Goal: Transaction & Acquisition: Purchase product/service

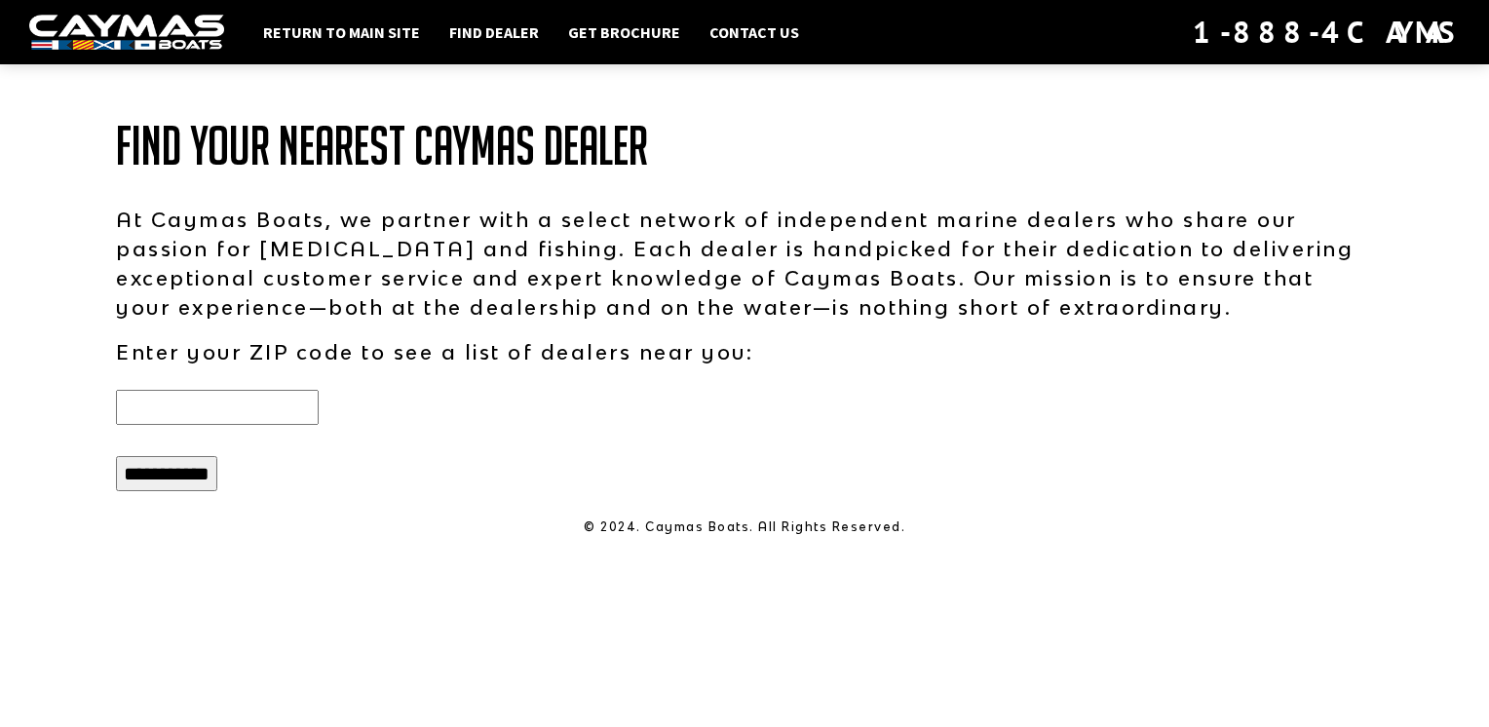
click at [274, 403] on input "text" at bounding box center [217, 407] width 203 height 35
type input "*****"
click at [199, 477] on input "**********" at bounding box center [166, 473] width 101 height 35
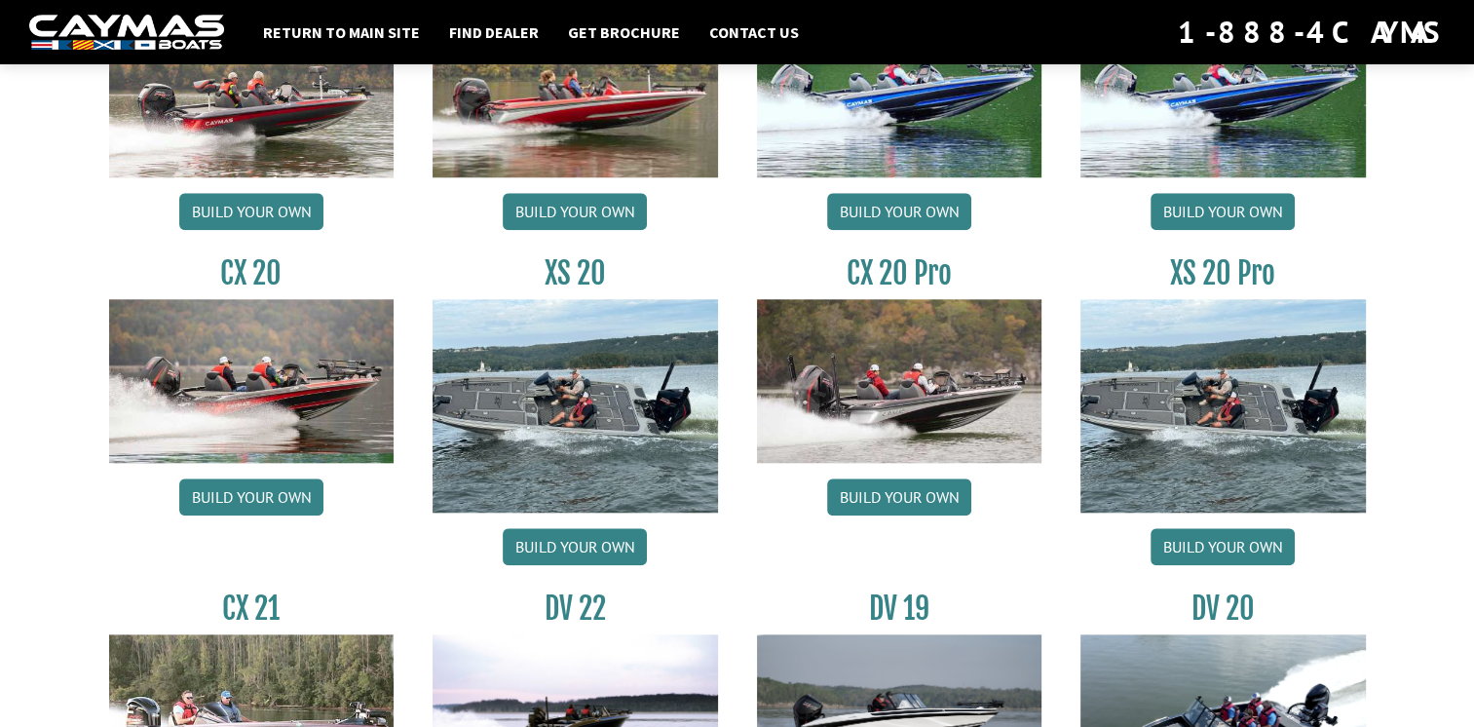
scroll to position [1715, 0]
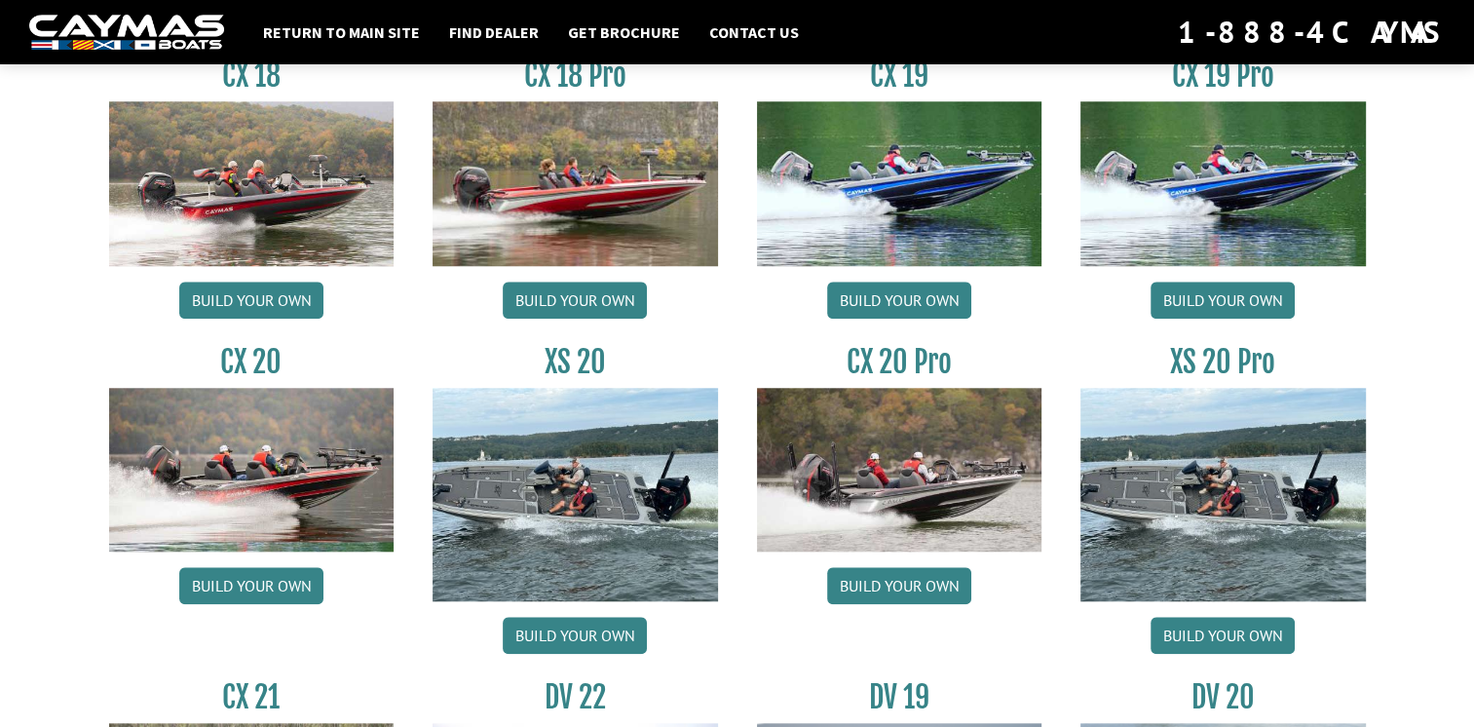
click at [916, 476] on img at bounding box center [900, 470] width 286 height 164
click at [900, 588] on link "Build your own" at bounding box center [899, 585] width 144 height 37
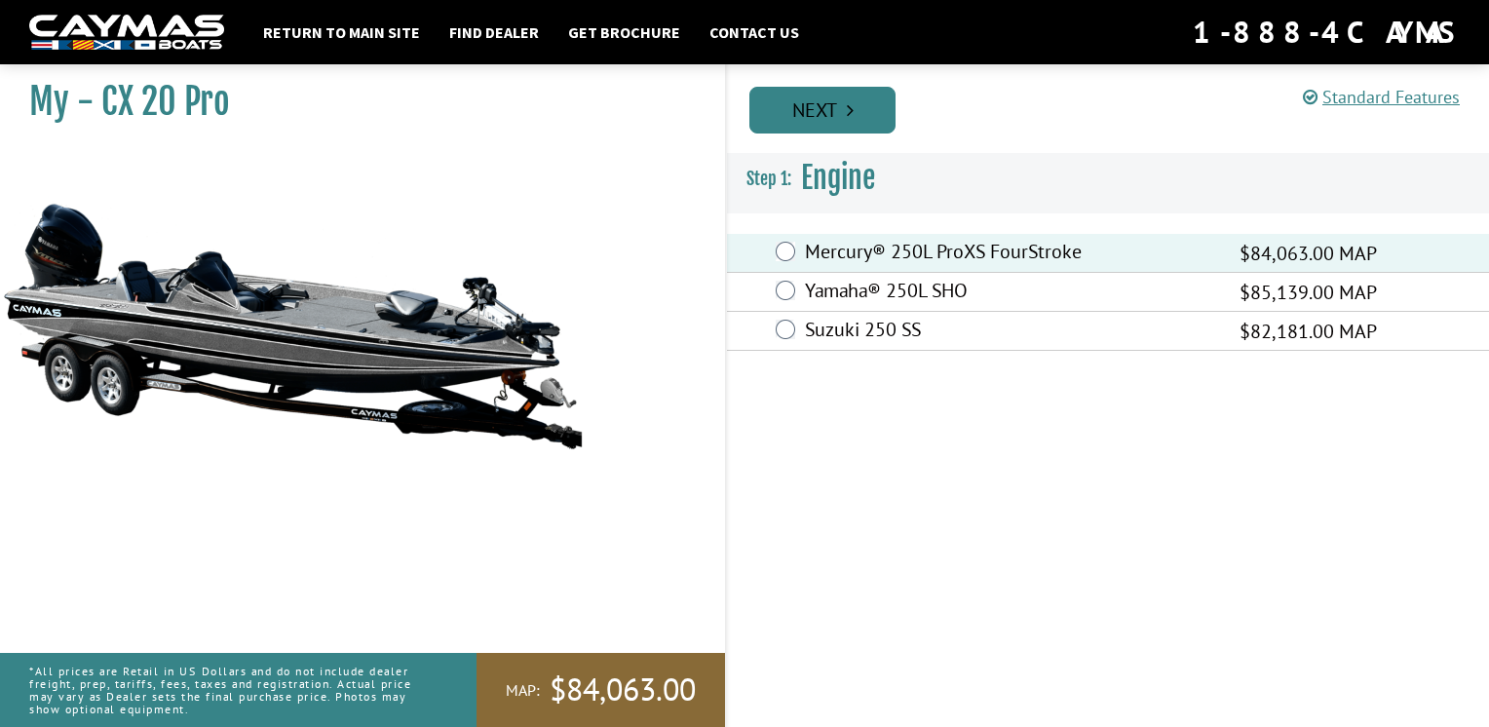
click at [825, 102] on link "Next" at bounding box center [822, 110] width 146 height 47
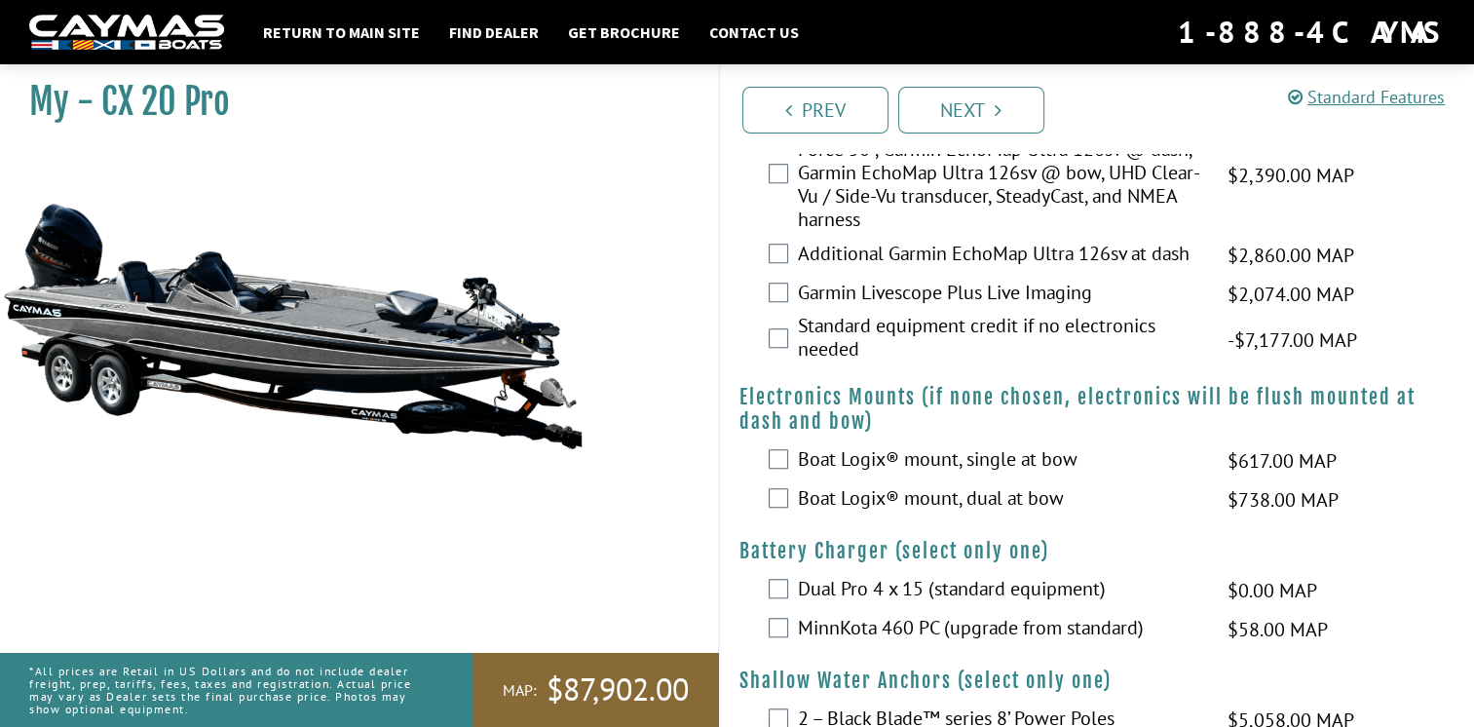
scroll to position [1286, 0]
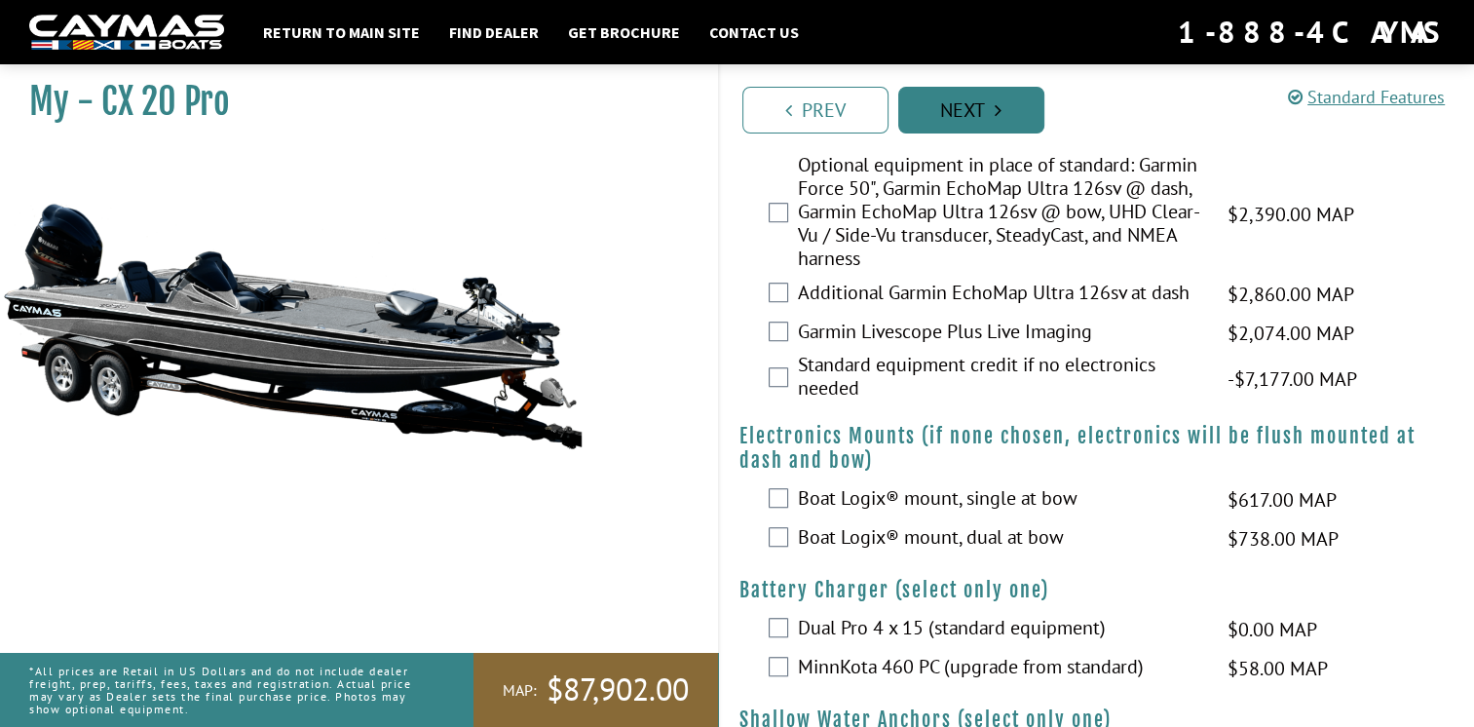
click at [997, 111] on icon "Pagination" at bounding box center [998, 109] width 7 height 19
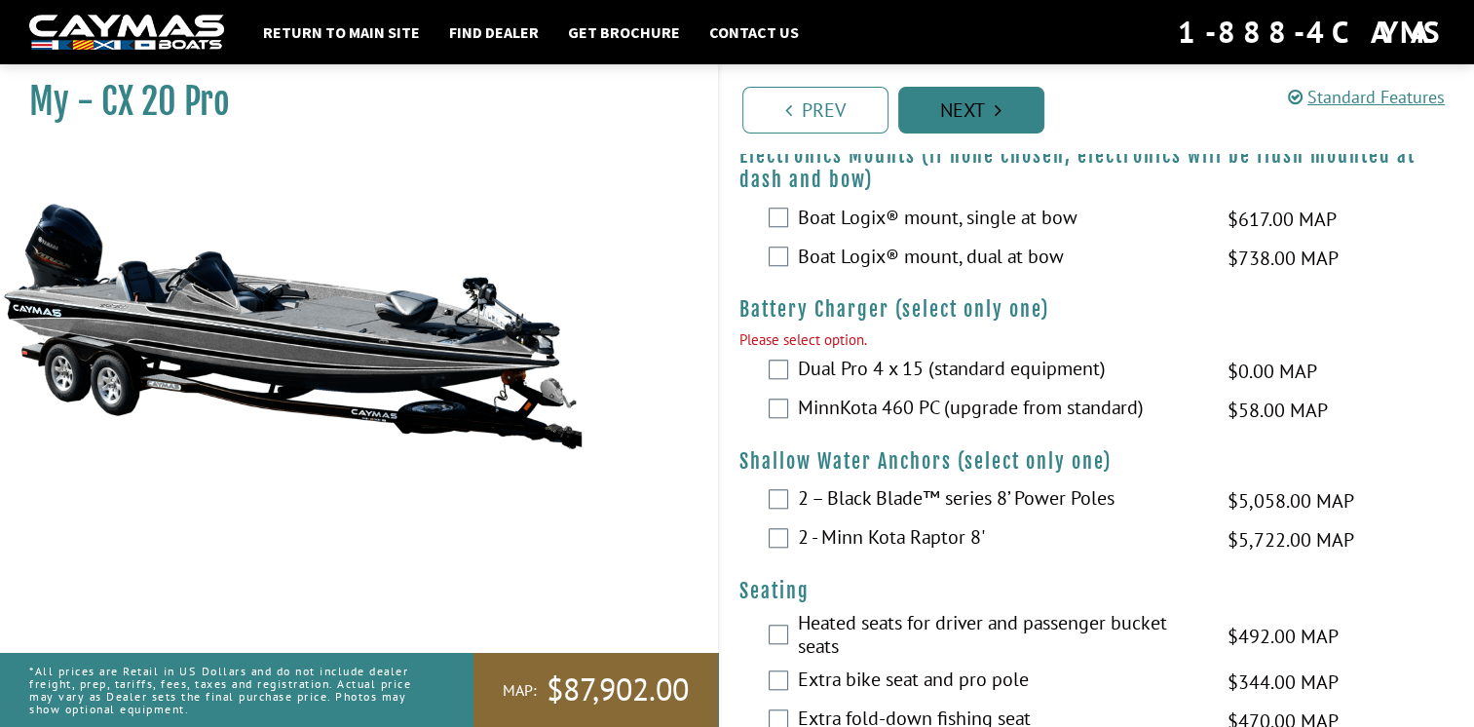
scroll to position [1700, 0]
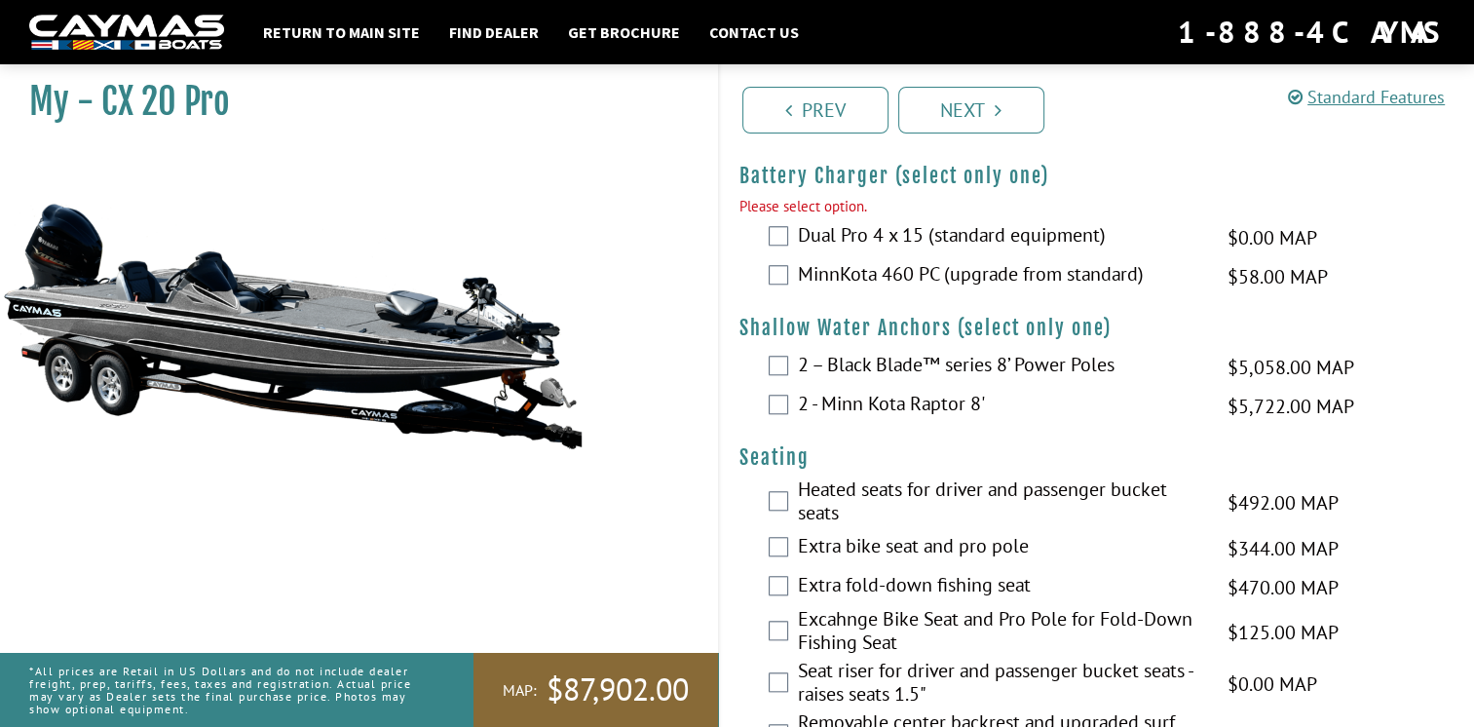
click at [788, 269] on div "MinnKota 460 PC (upgrade from standard) $58.00 MAP $69.00 MSRP" at bounding box center [1097, 276] width 755 height 39
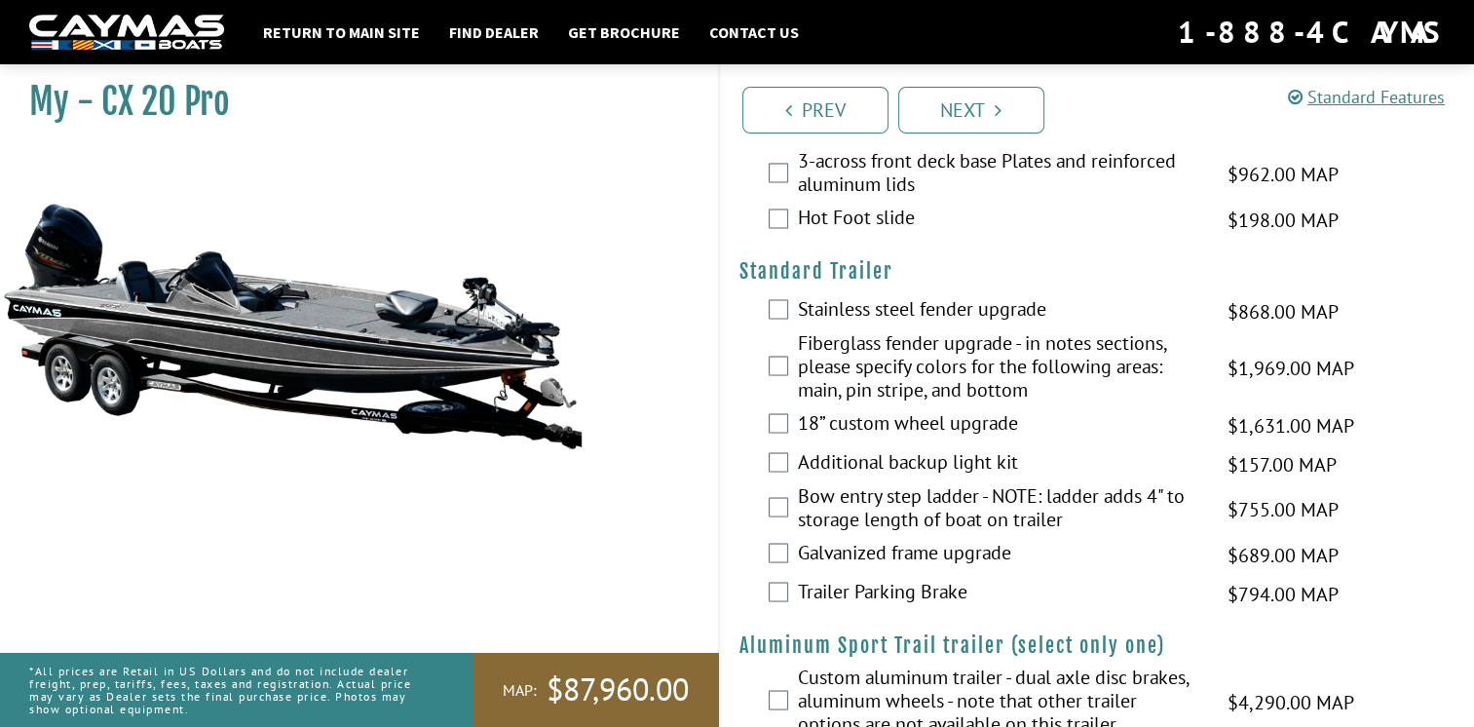
scroll to position [3434, 0]
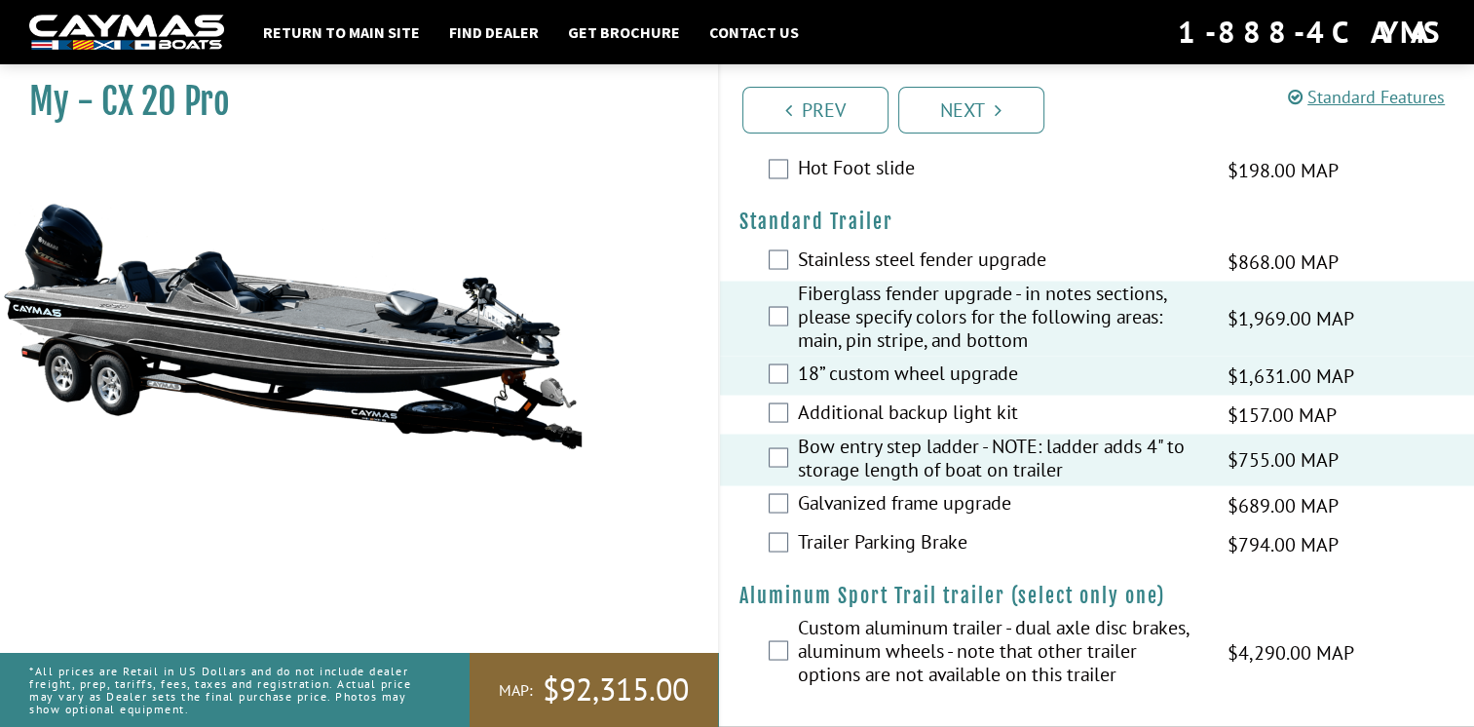
click at [738, 554] on div "Trailer Parking Brake $794.00 MAP $937.00 MSRP" at bounding box center [1097, 543] width 755 height 39
click at [943, 115] on link "Next" at bounding box center [971, 110] width 146 height 47
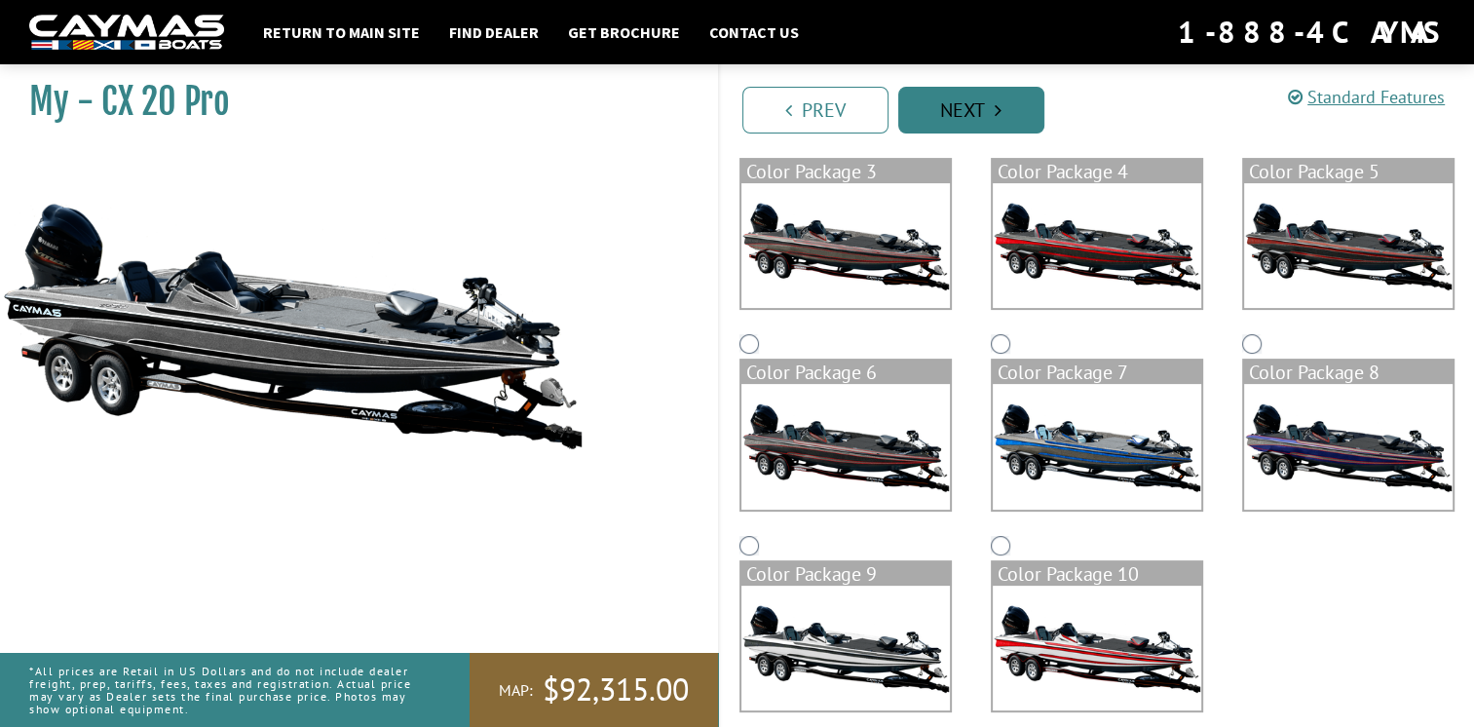
scroll to position [417, 0]
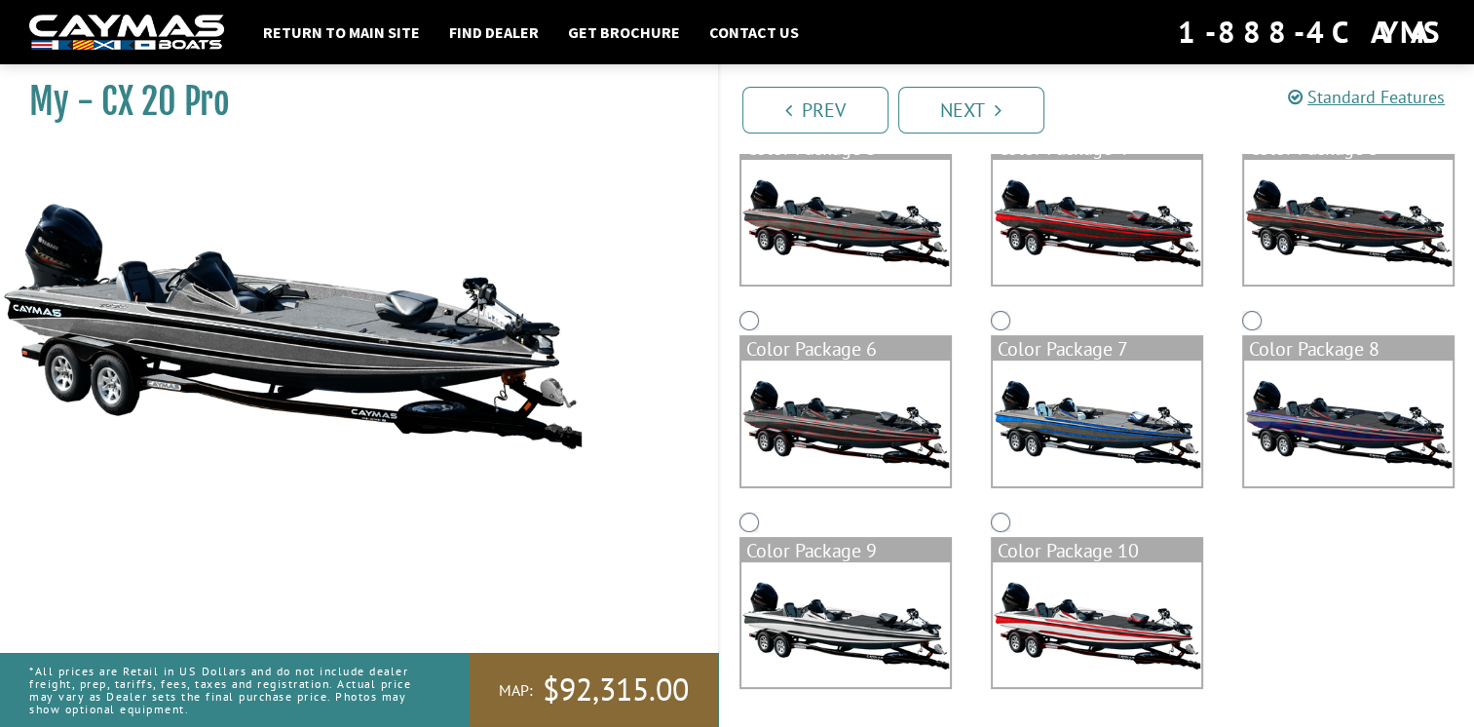
click at [826, 629] on img at bounding box center [846, 624] width 209 height 125
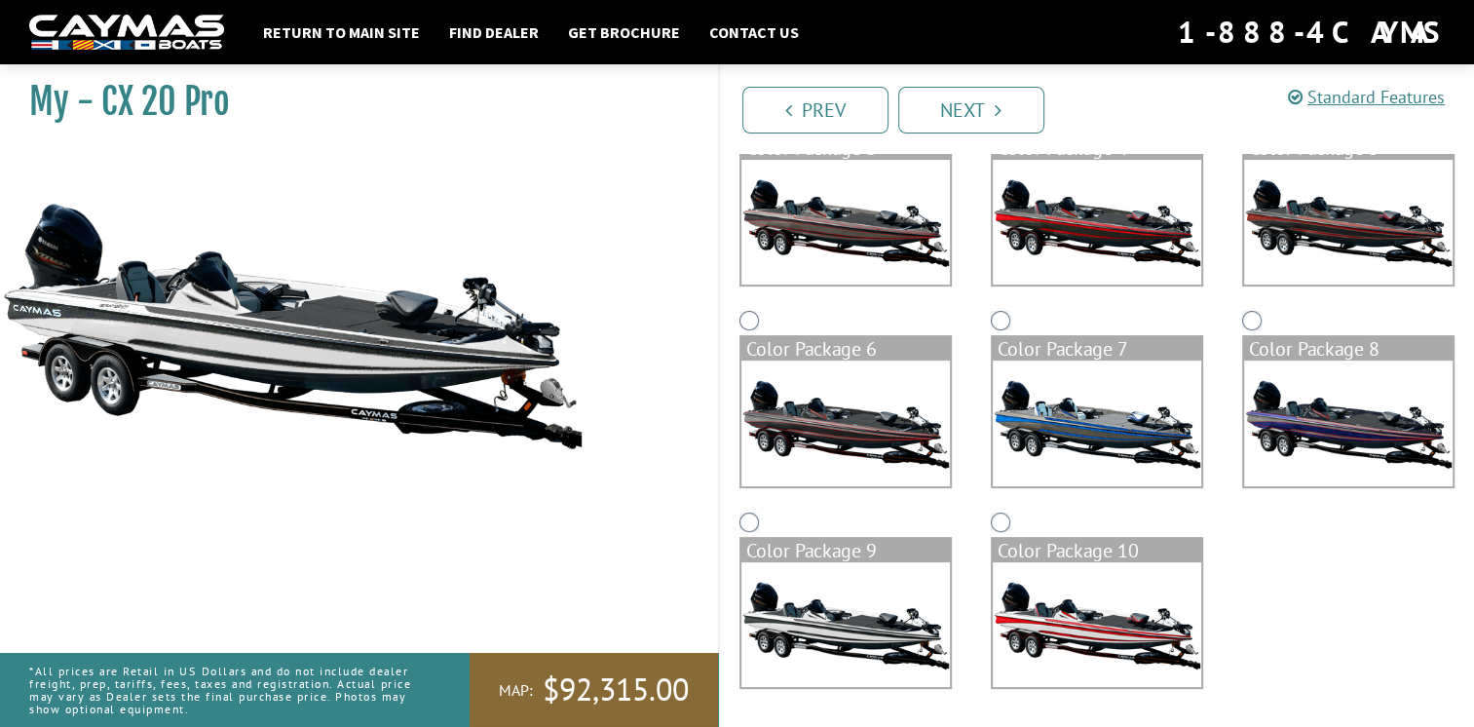
click at [1010, 621] on img at bounding box center [1097, 624] width 209 height 125
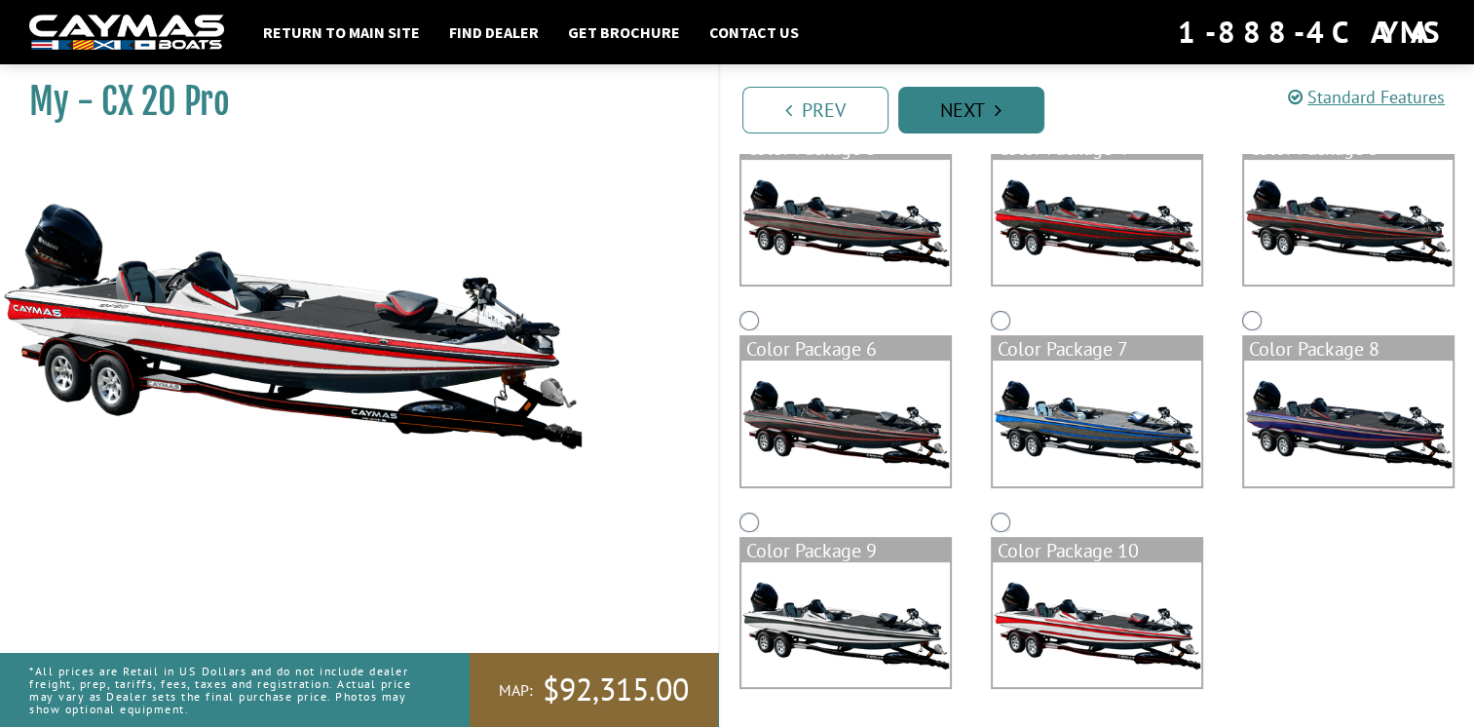
click at [972, 95] on link "Next" at bounding box center [971, 110] width 146 height 47
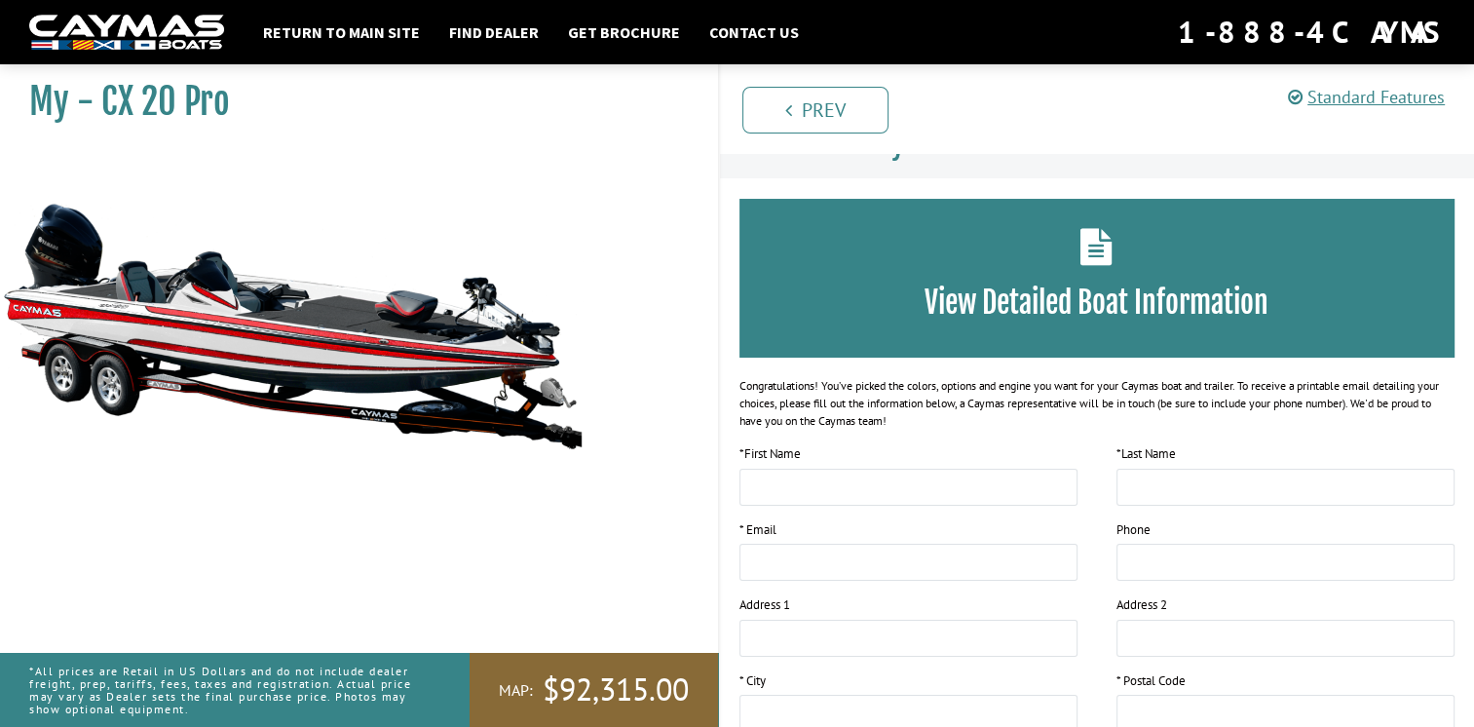
scroll to position [0, 0]
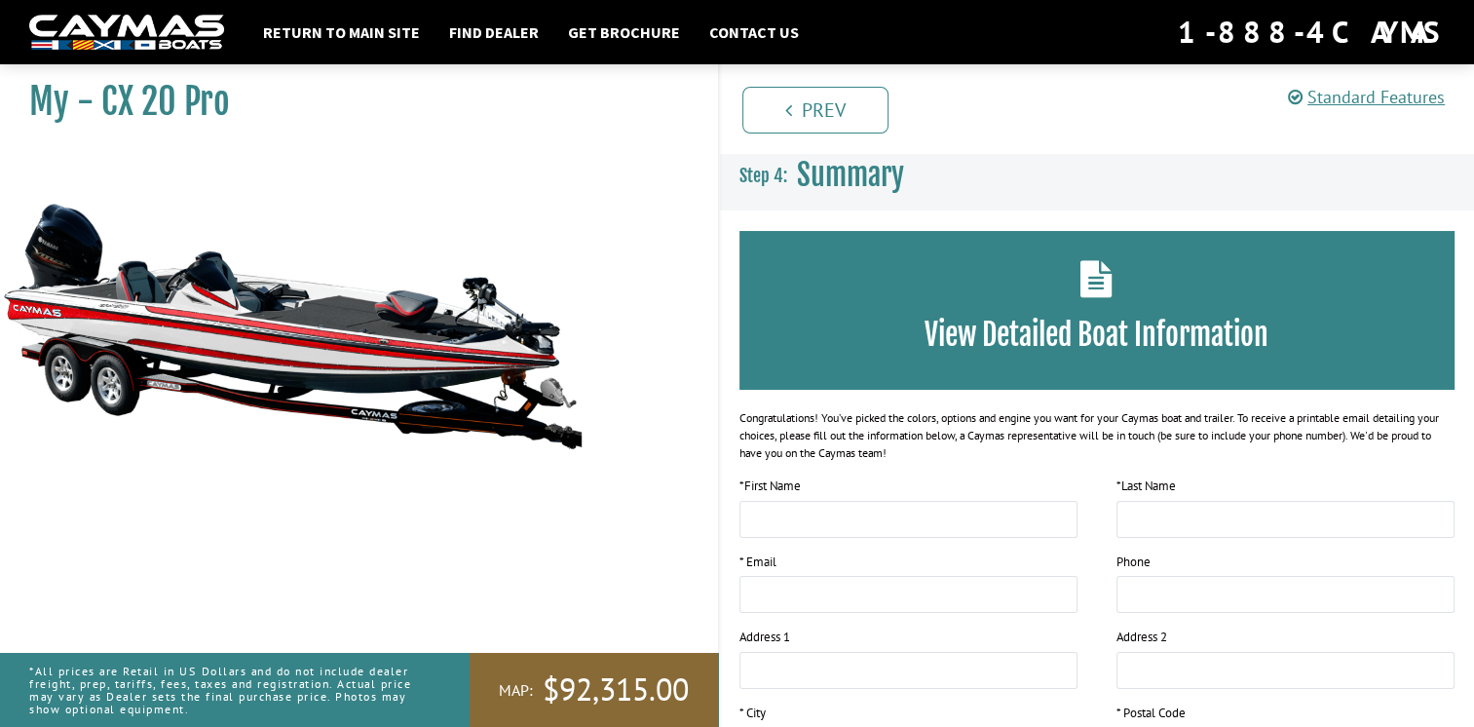
click at [369, 333] on img at bounding box center [292, 325] width 585 height 355
